Goal: Check status: Check status

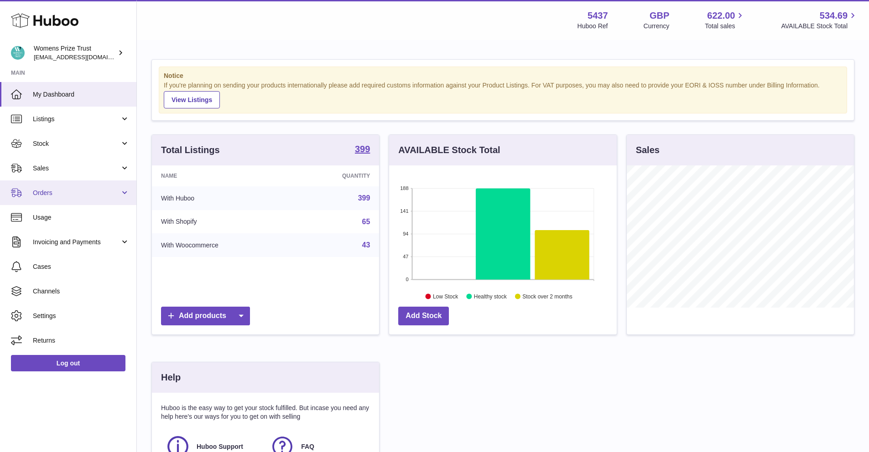
click at [59, 192] on span "Orders" at bounding box center [76, 193] width 87 height 9
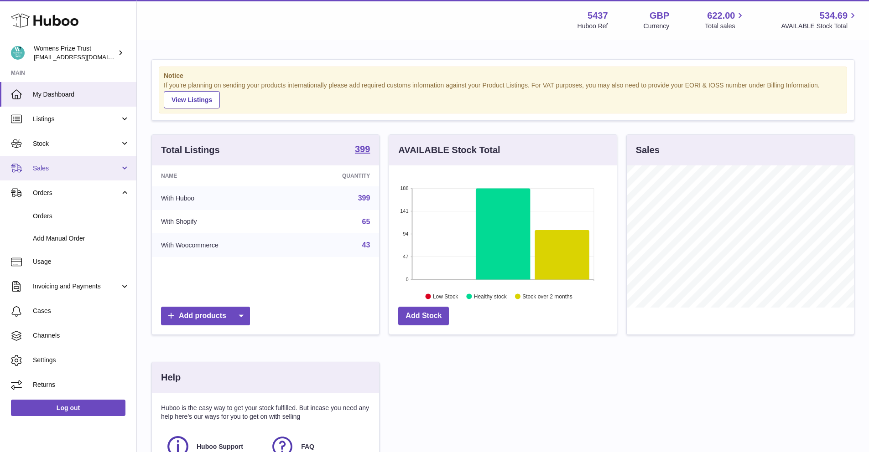
click at [81, 172] on span "Sales" at bounding box center [76, 168] width 87 height 9
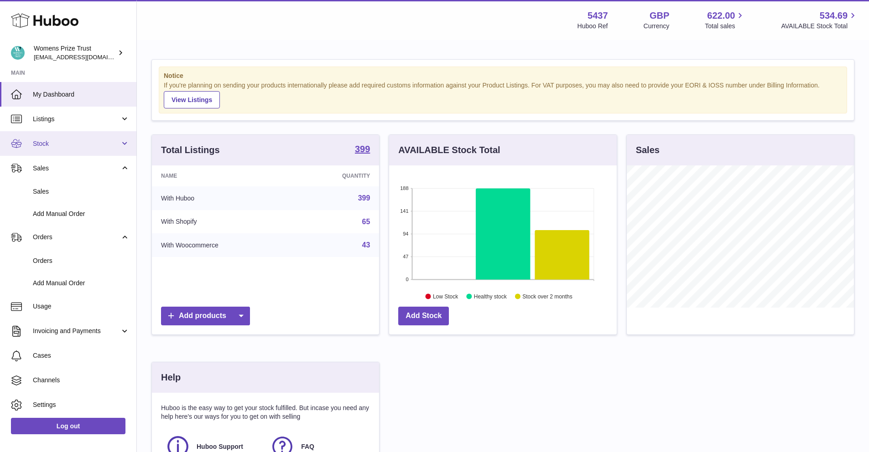
click at [88, 145] on span "Stock" at bounding box center [76, 144] width 87 height 9
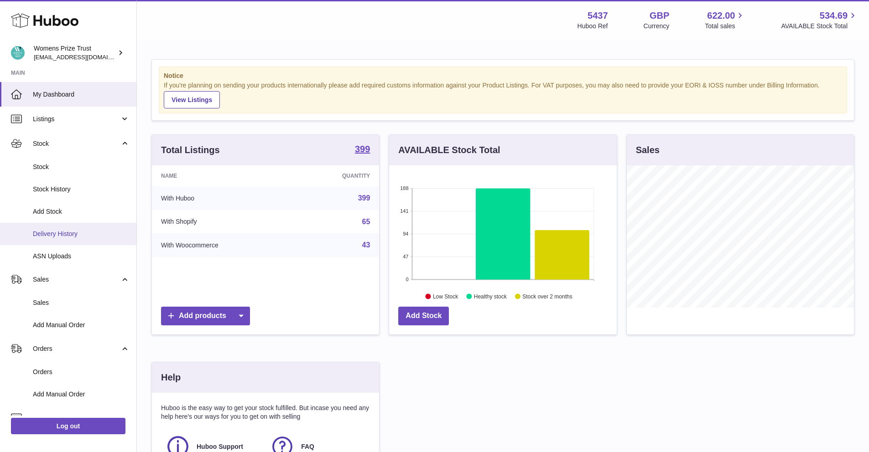
click at [73, 226] on link "Delivery History" at bounding box center [68, 234] width 136 height 22
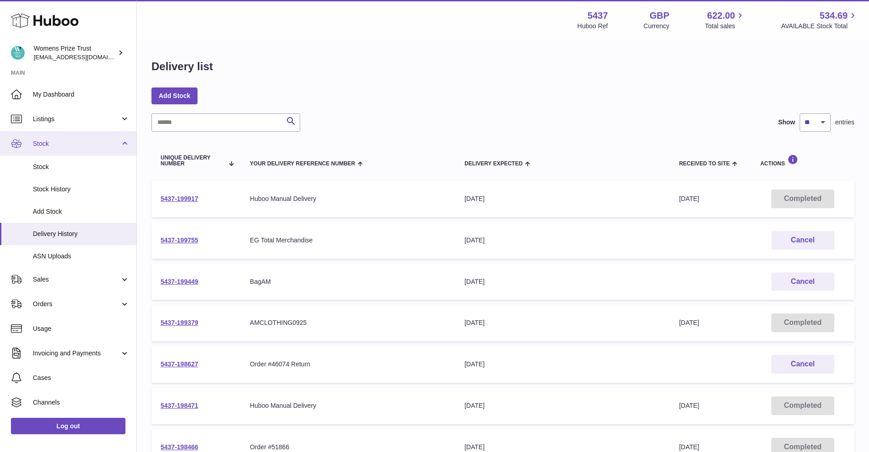
click at [52, 141] on span "Stock" at bounding box center [76, 144] width 87 height 9
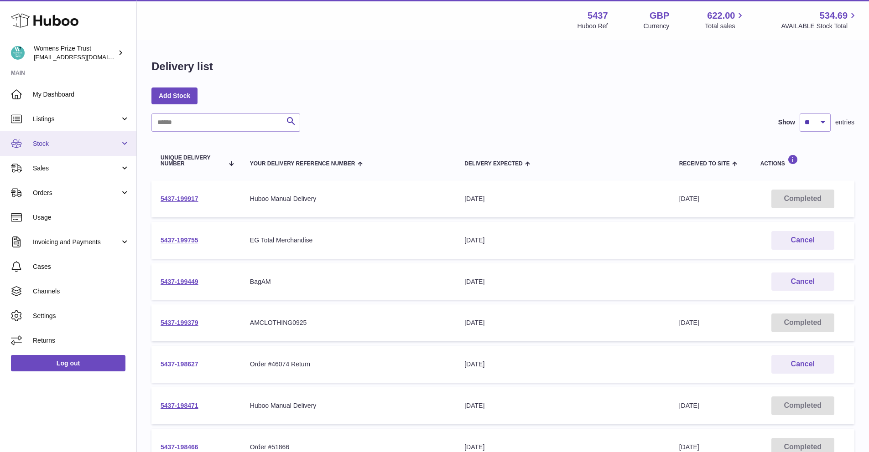
click at [51, 145] on span "Stock" at bounding box center [76, 144] width 87 height 9
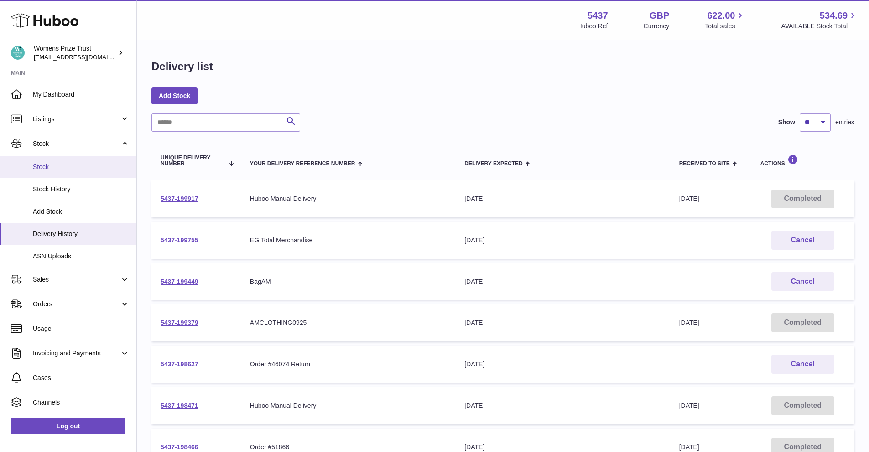
click at [43, 162] on link "Stock" at bounding box center [68, 167] width 136 height 22
